Goal: Task Accomplishment & Management: Use online tool/utility

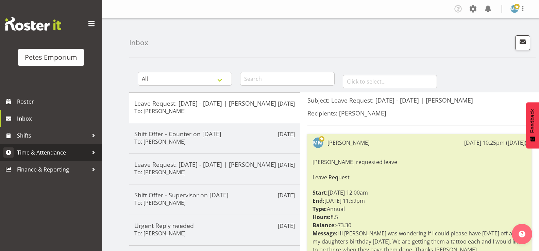
click at [64, 152] on span "Time & Attendance" at bounding box center [52, 153] width 71 height 10
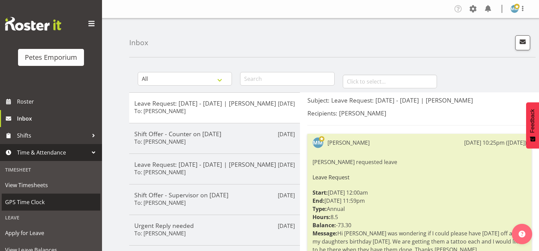
click at [39, 203] on span "GPS Time Clock" at bounding box center [51, 202] width 92 height 10
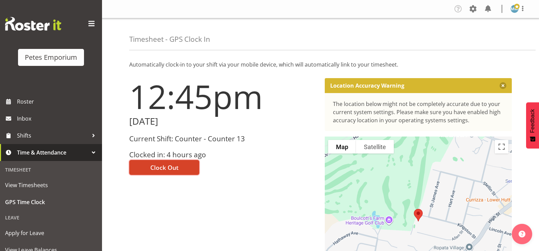
click at [156, 168] on span "Clock Out" at bounding box center [164, 167] width 28 height 9
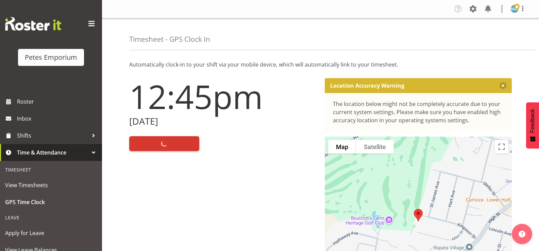
click at [516, 5] on span at bounding box center [516, 6] width 5 height 5
click at [486, 37] on link "Log Out" at bounding box center [493, 36] width 65 height 12
